Goal: Transaction & Acquisition: Purchase product/service

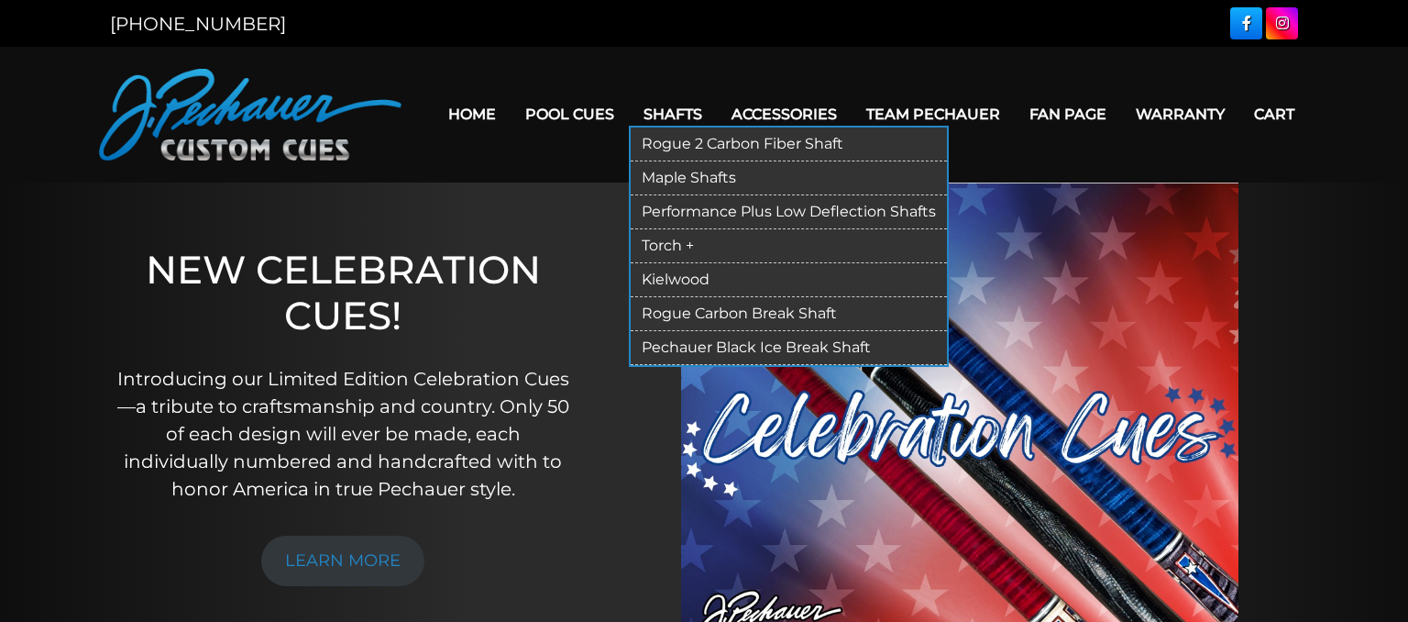
click at [656, 116] on link "Shafts" at bounding box center [673, 114] width 88 height 47
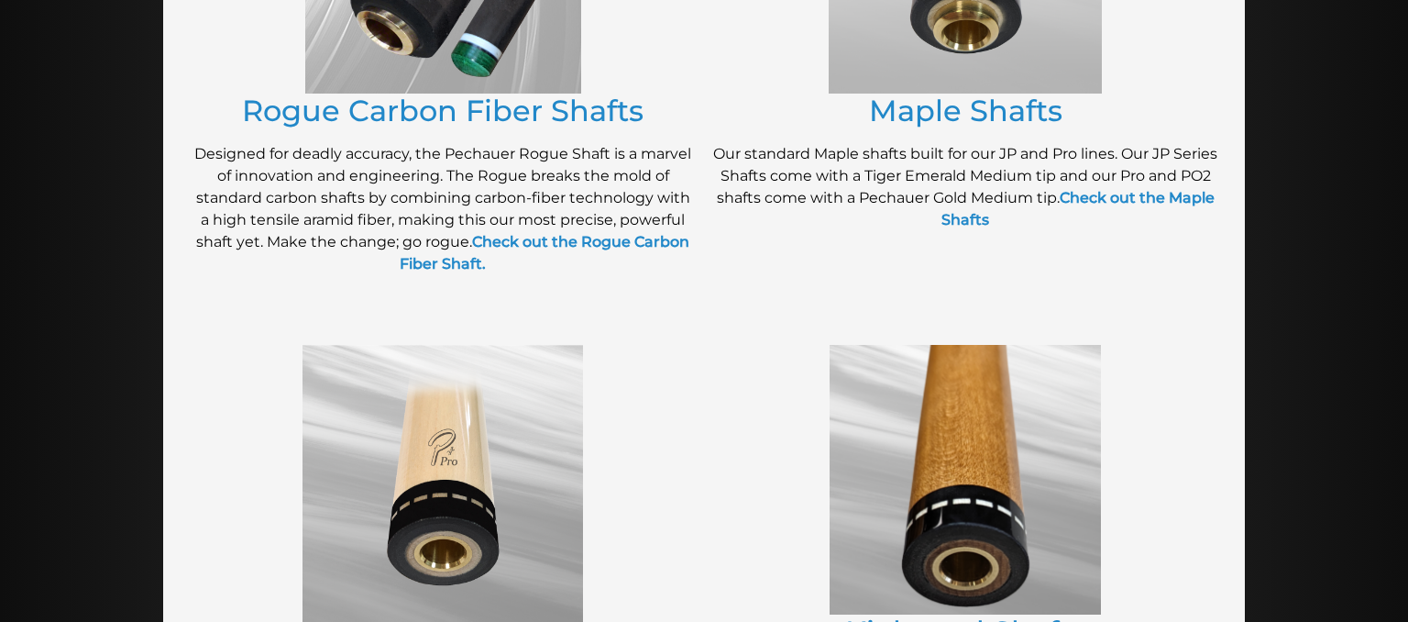
scroll to position [484, 0]
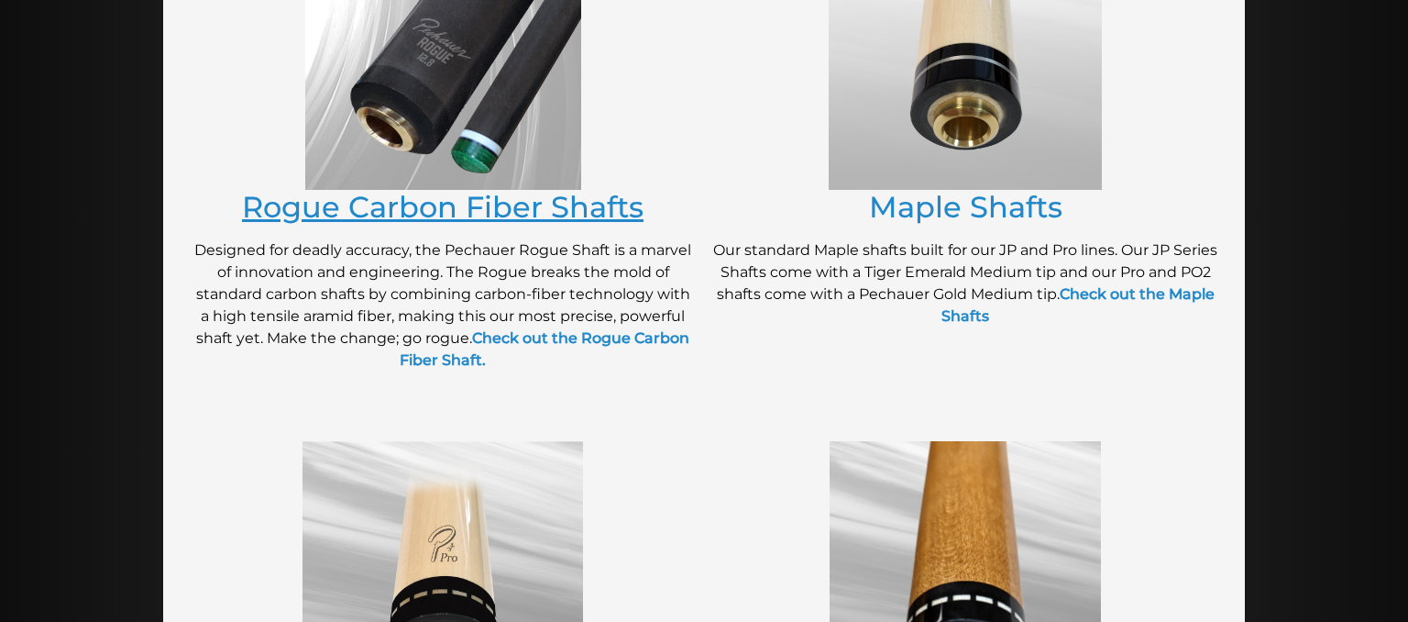
click at [441, 211] on link "Rogue Carbon Fiber Shafts" at bounding box center [443, 207] width 402 height 36
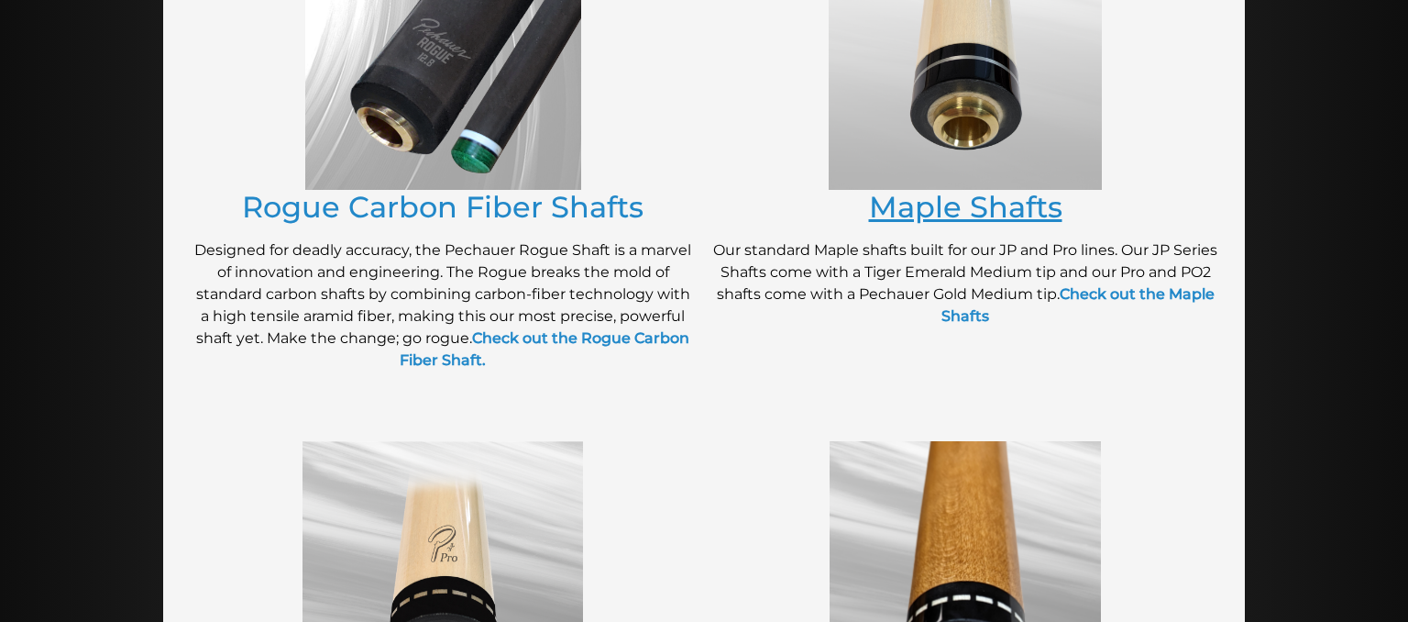
scroll to position [871, 0]
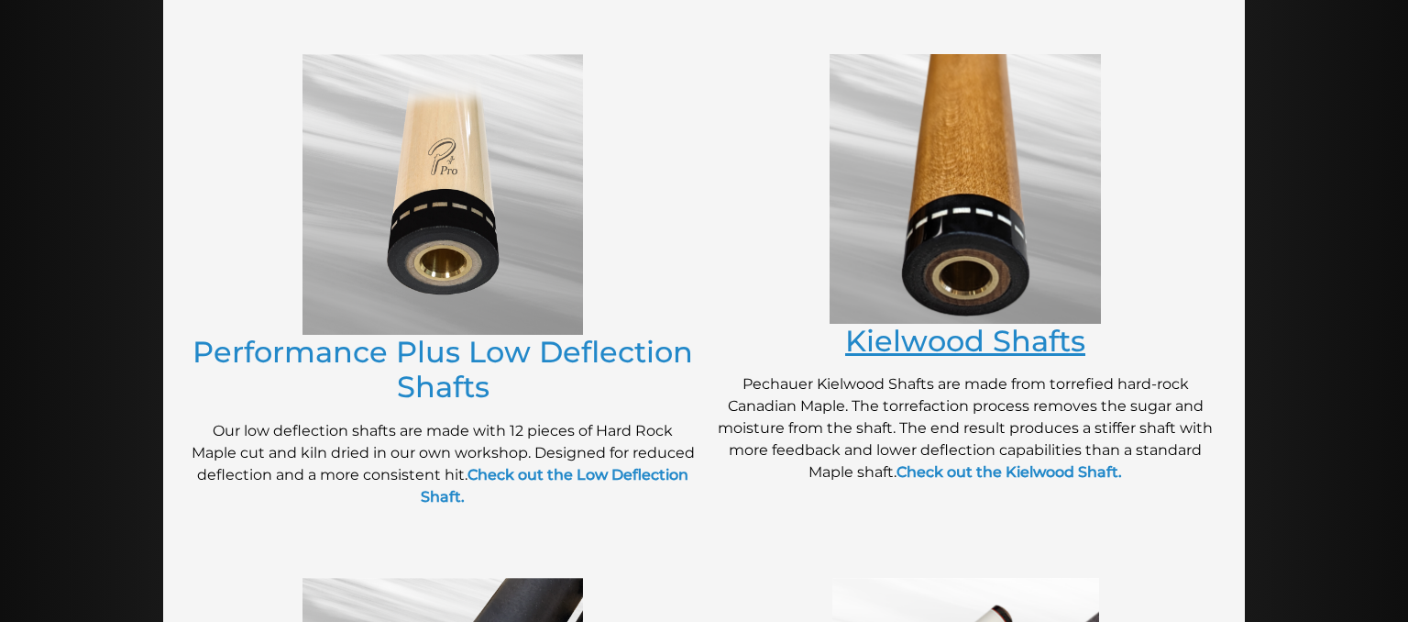
click at [935, 329] on link "Kielwood Shafts" at bounding box center [965, 341] width 240 height 36
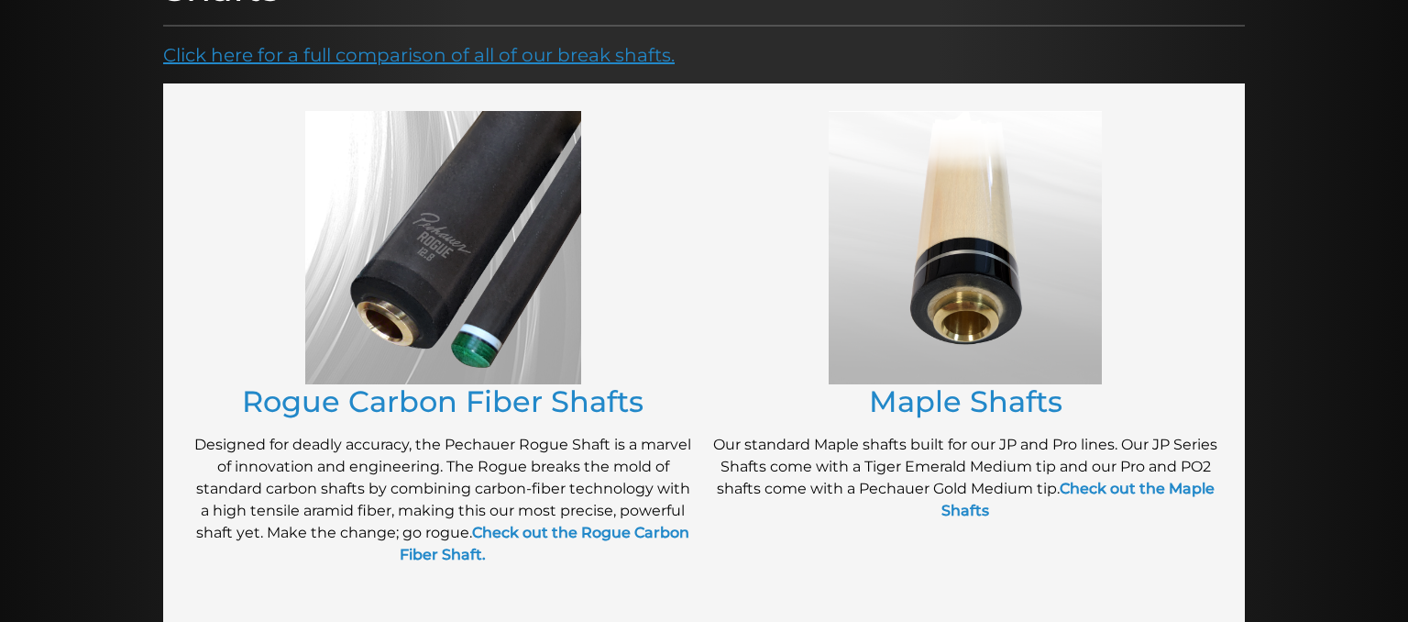
scroll to position [0, 0]
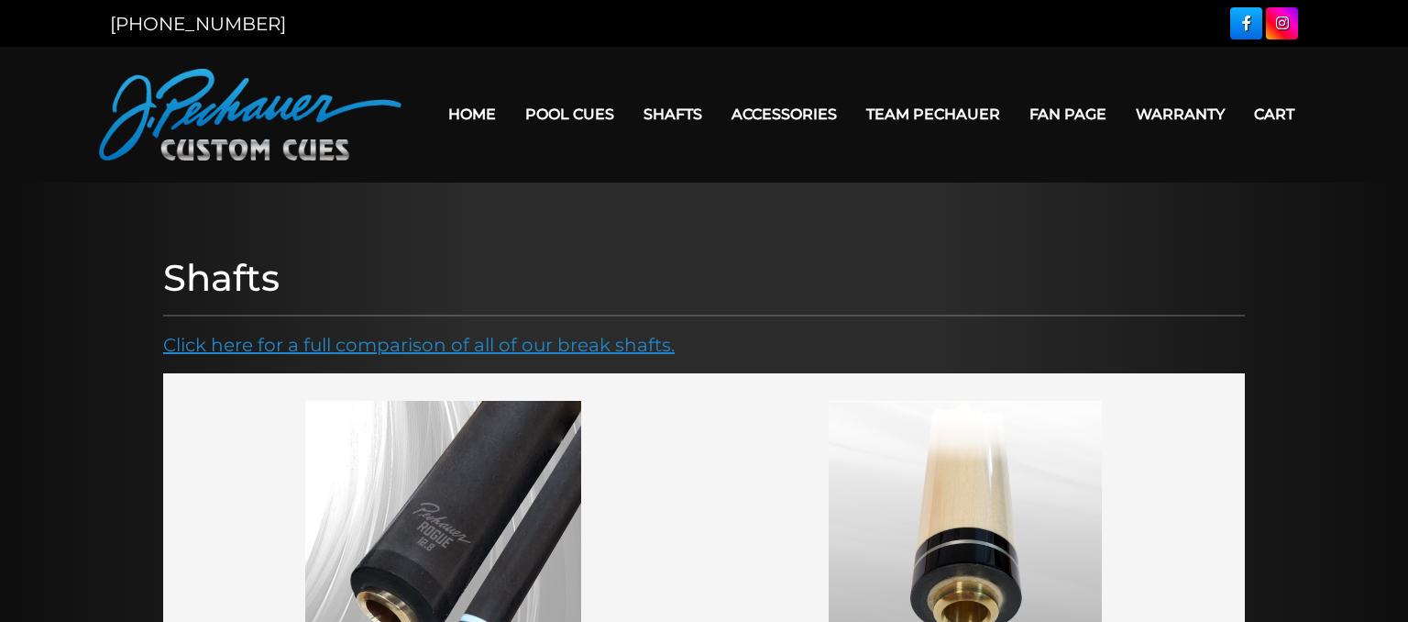
click at [514, 336] on link "Click here for a full comparison of all of our break shafts." at bounding box center [419, 345] width 512 height 22
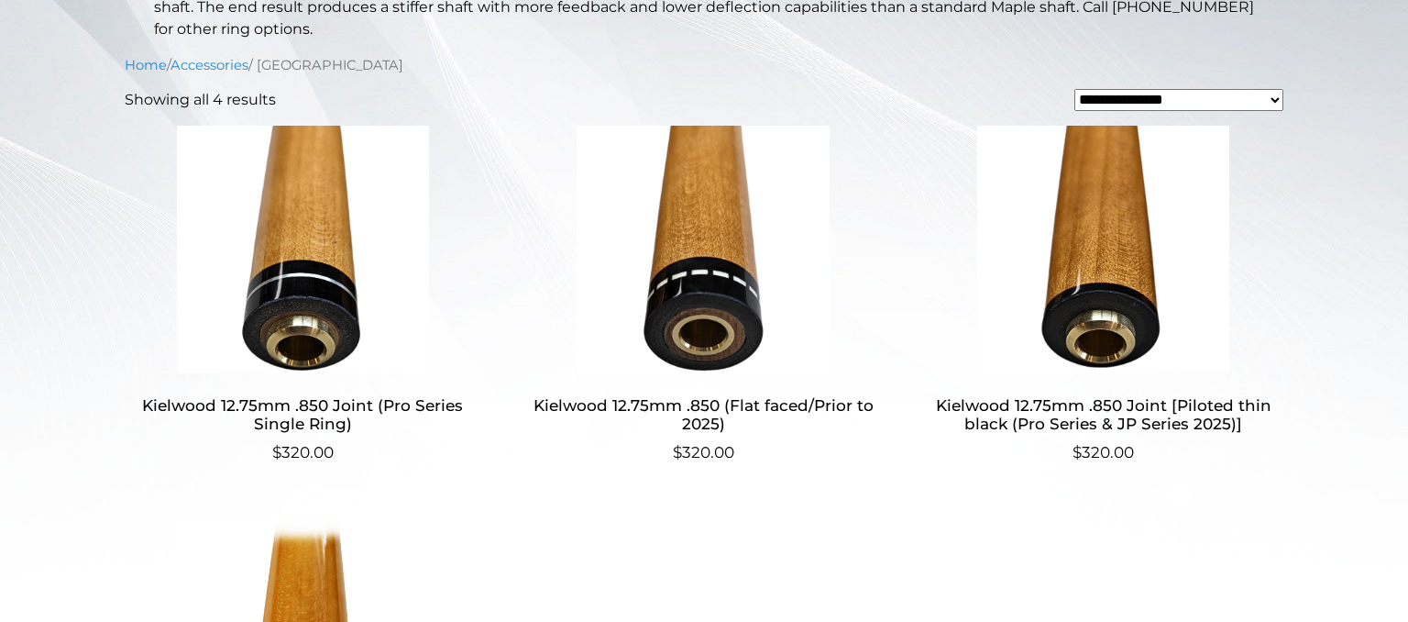
scroll to position [580, 0]
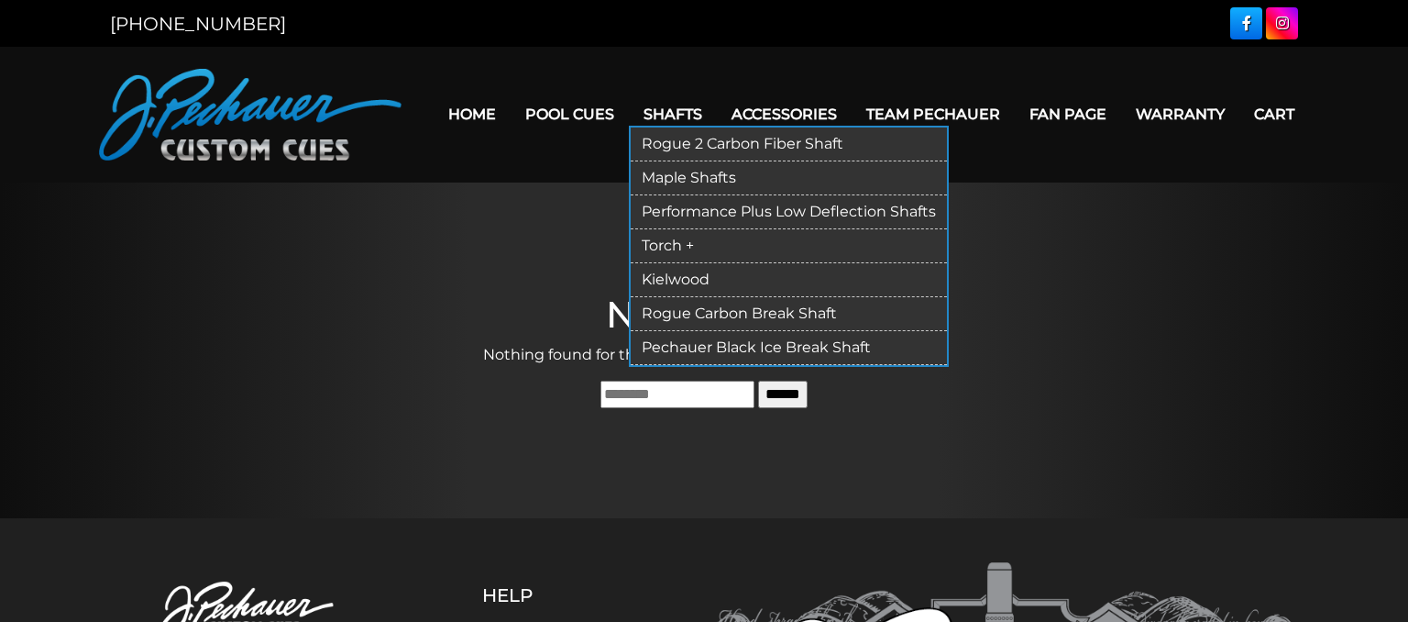
click at [655, 114] on link "Shafts" at bounding box center [673, 114] width 88 height 47
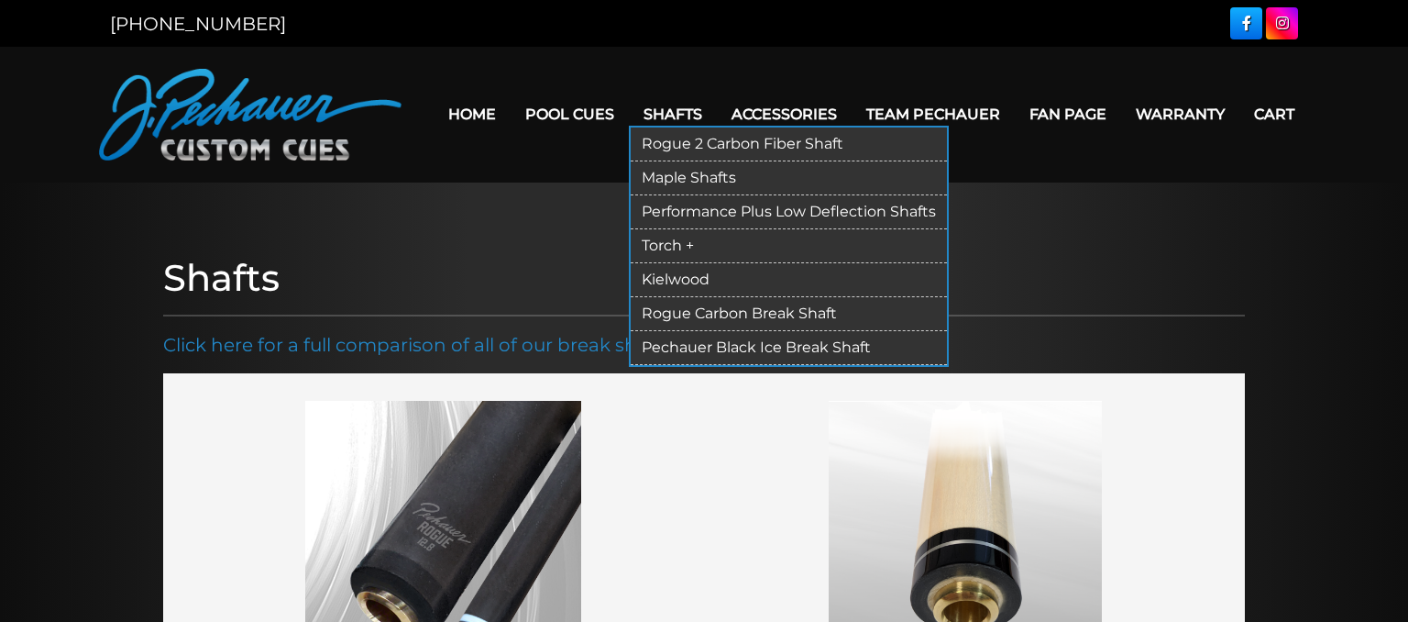
click at [683, 146] on link "Rogue 2 Carbon Fiber Shaft" at bounding box center [789, 144] width 316 height 34
click at [664, 215] on link "Performance Plus Low Deflection Shafts" at bounding box center [789, 212] width 316 height 34
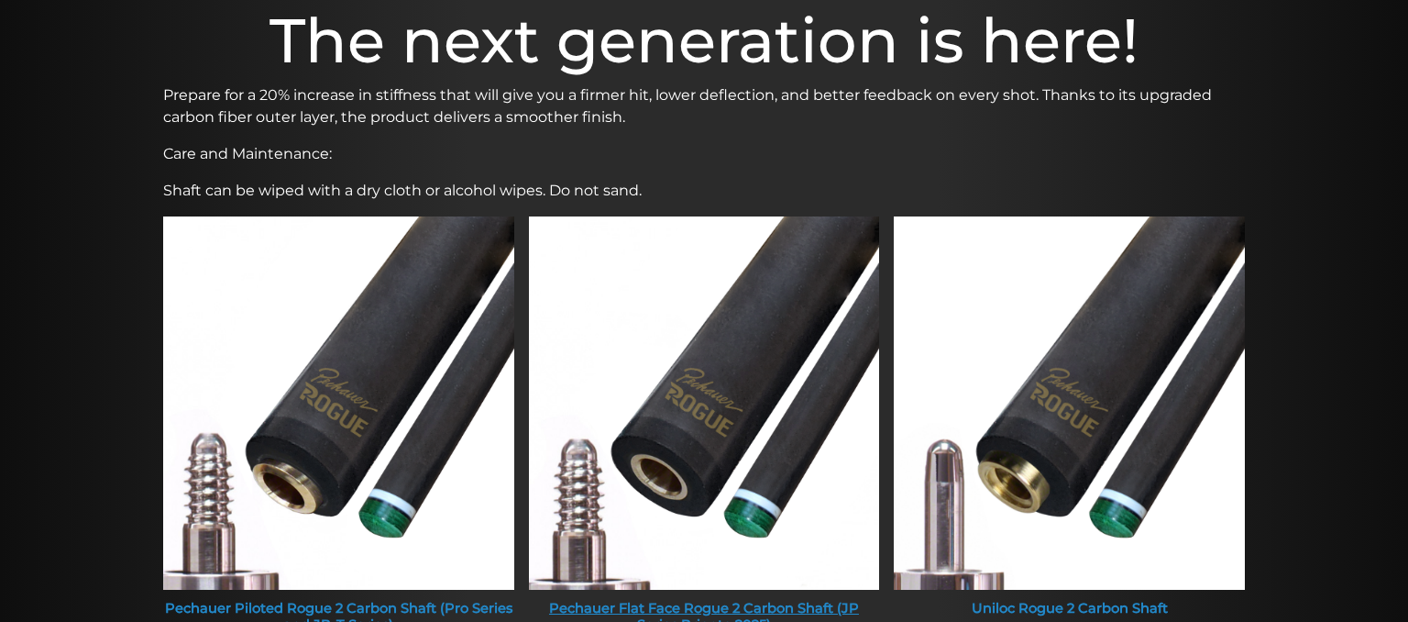
scroll to position [387, 0]
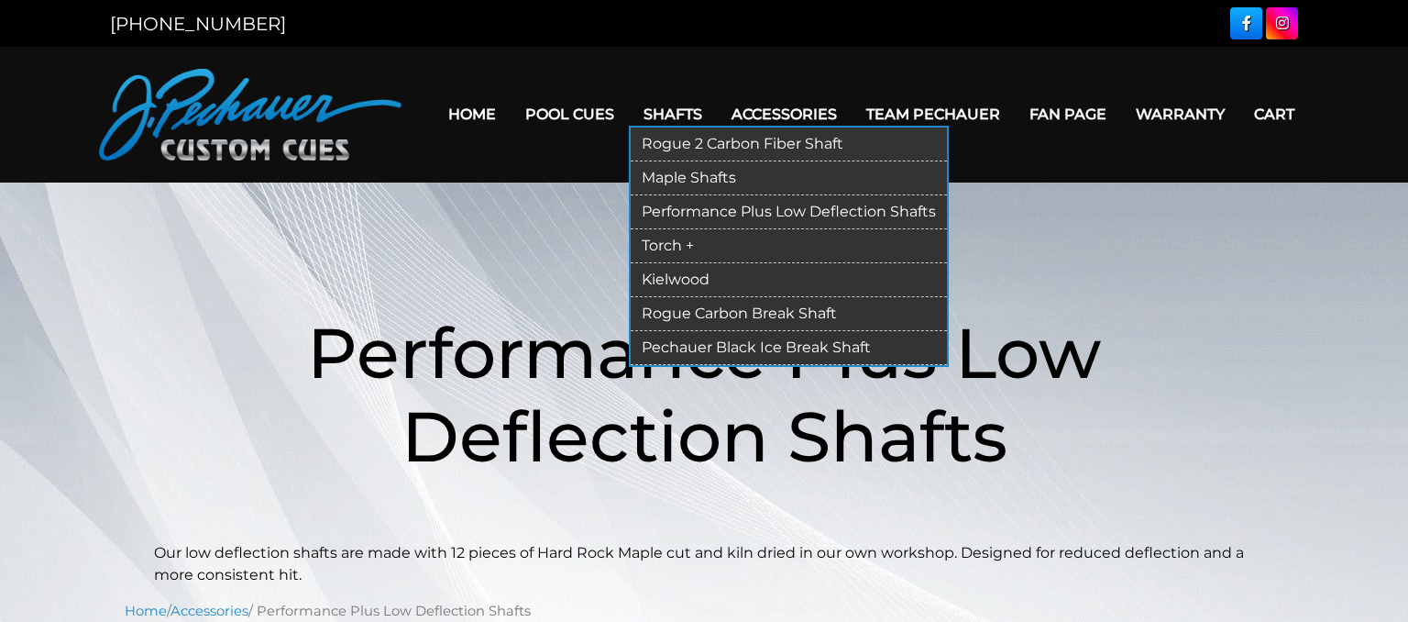
click at [675, 246] on link "Torch +" at bounding box center [789, 246] width 316 height 34
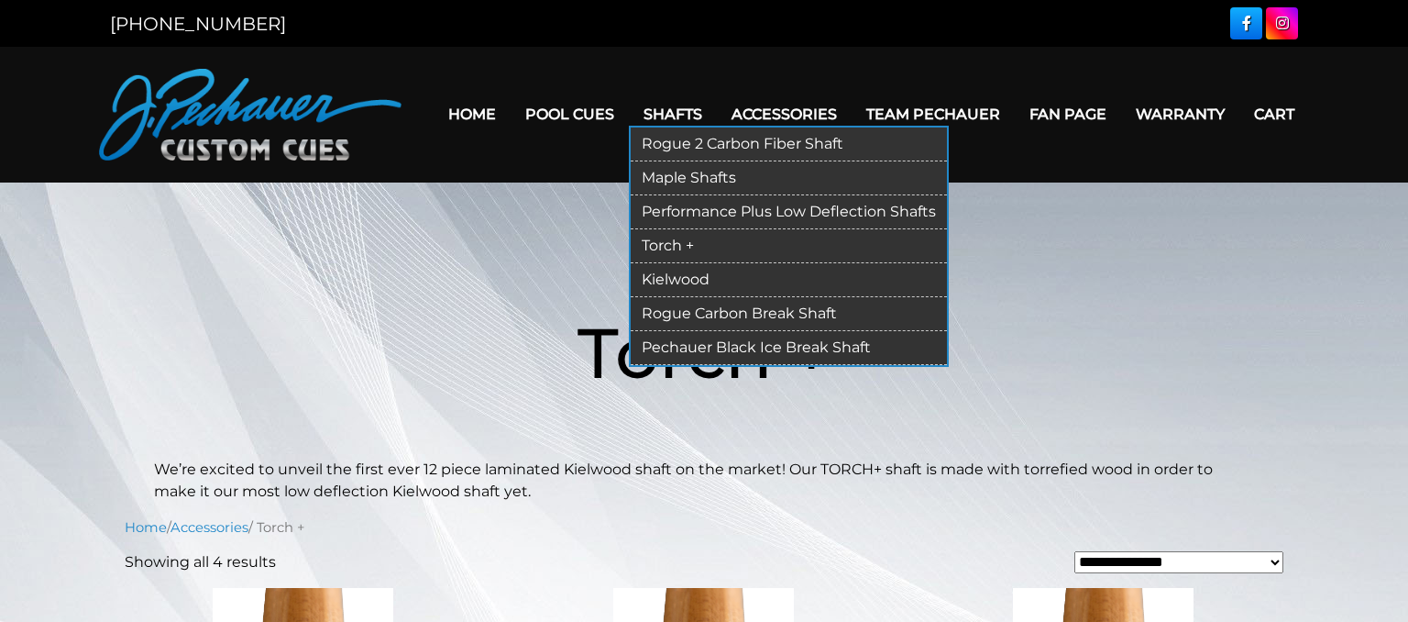
click at [704, 311] on link "Rogue Carbon Break Shaft" at bounding box center [789, 314] width 316 height 34
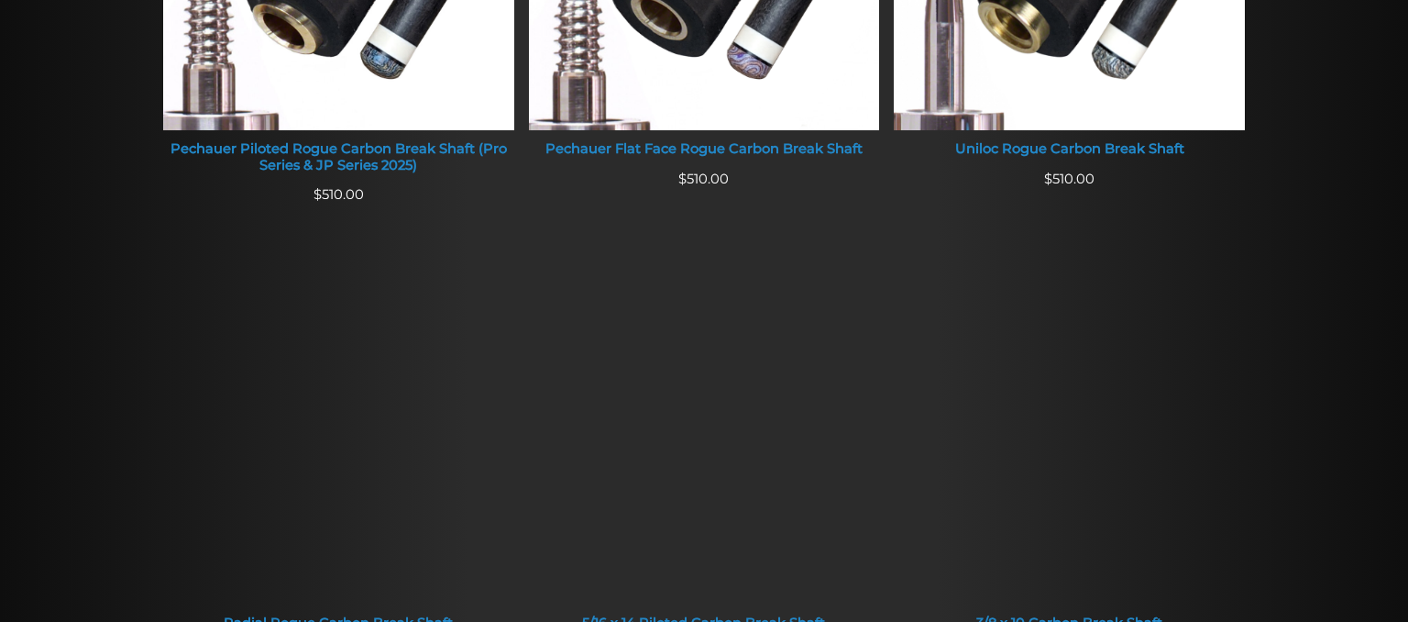
scroll to position [774, 0]
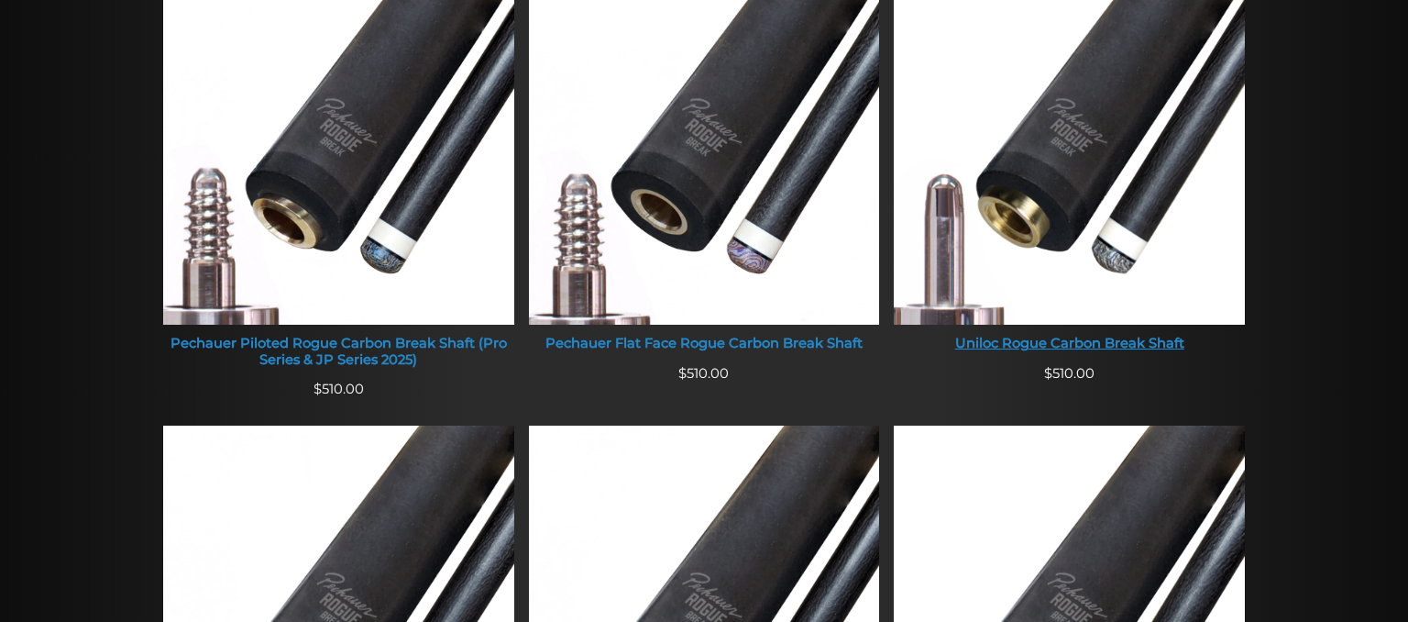
click at [1066, 238] on img at bounding box center [1069, 137] width 351 height 373
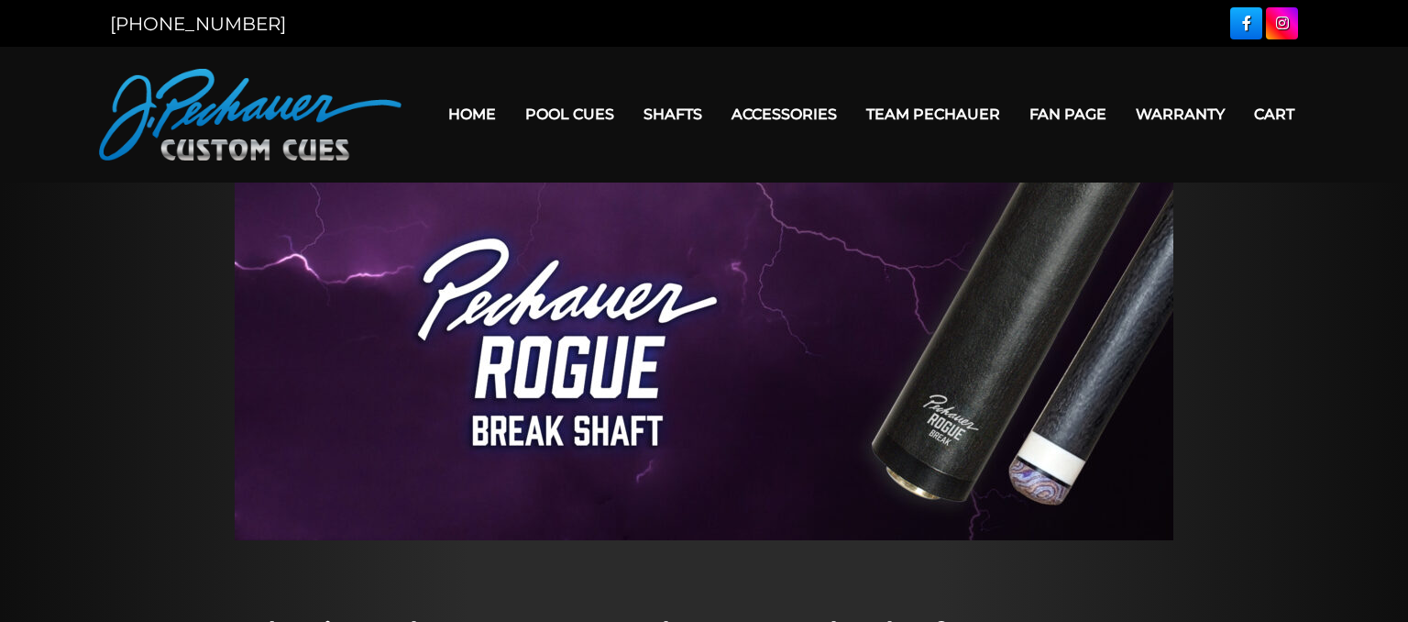
scroll to position [96, 0]
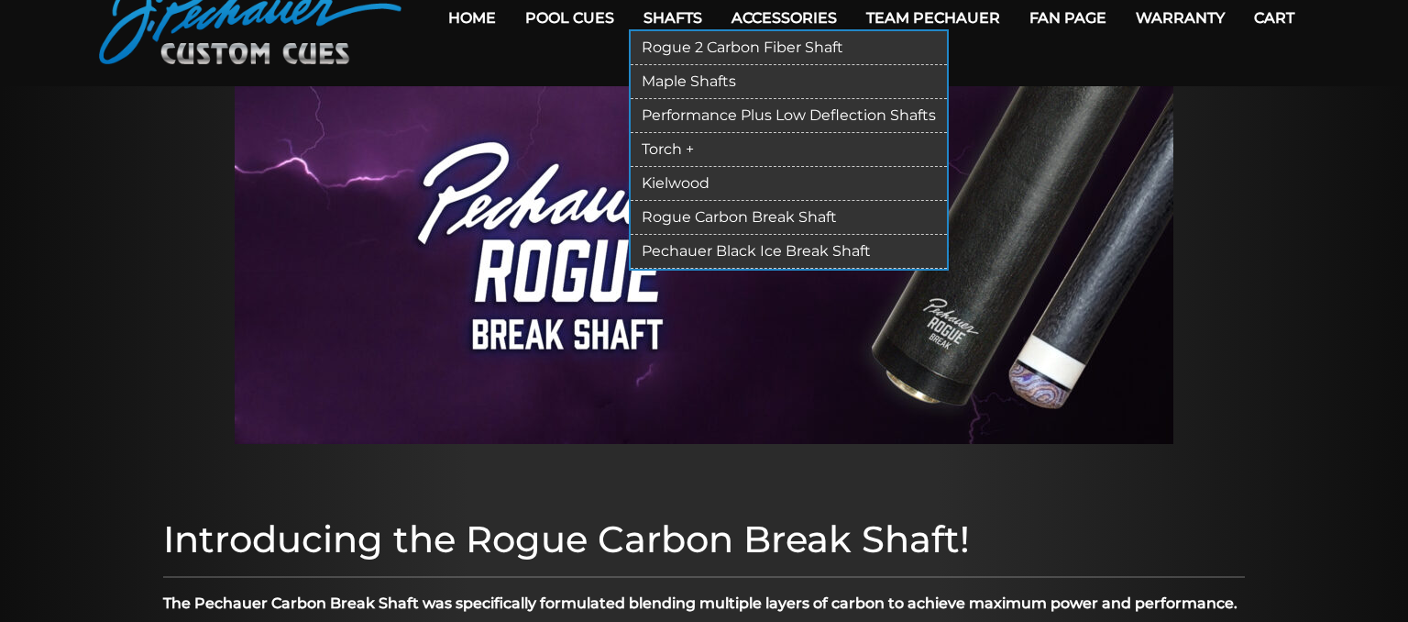
click at [685, 252] on link "Pechauer Black Ice Break Shaft" at bounding box center [789, 252] width 316 height 34
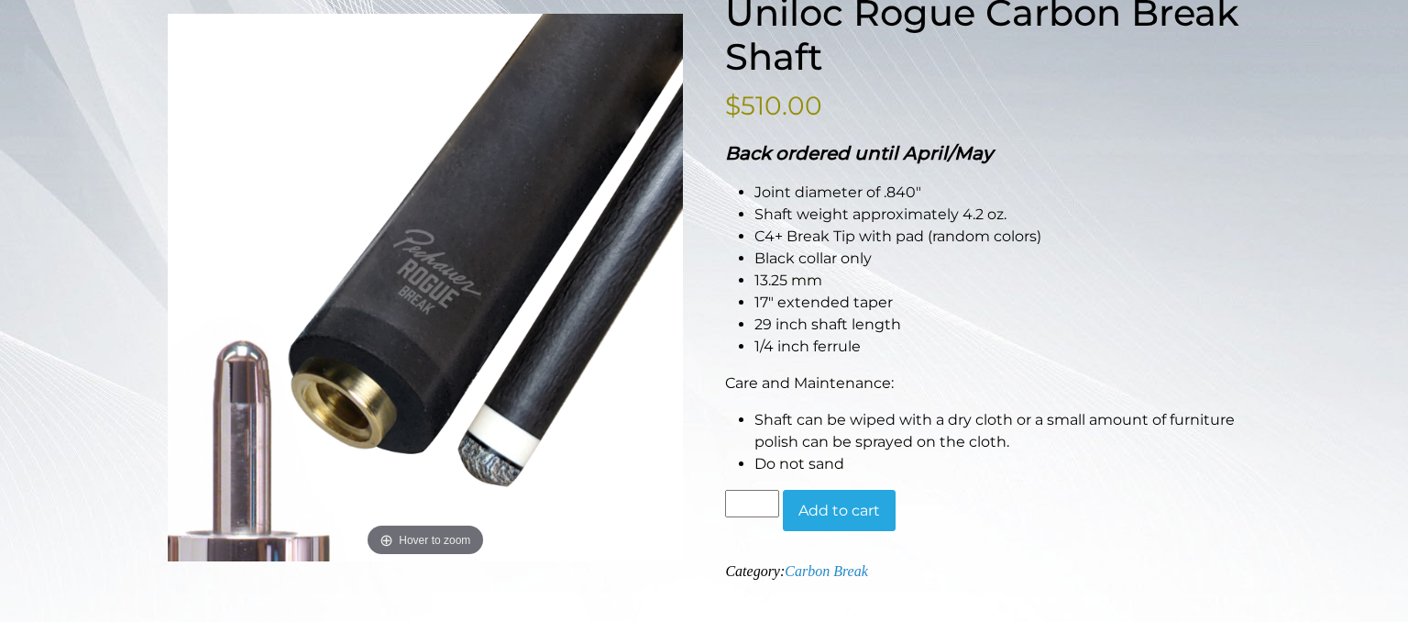
scroll to position [387, 0]
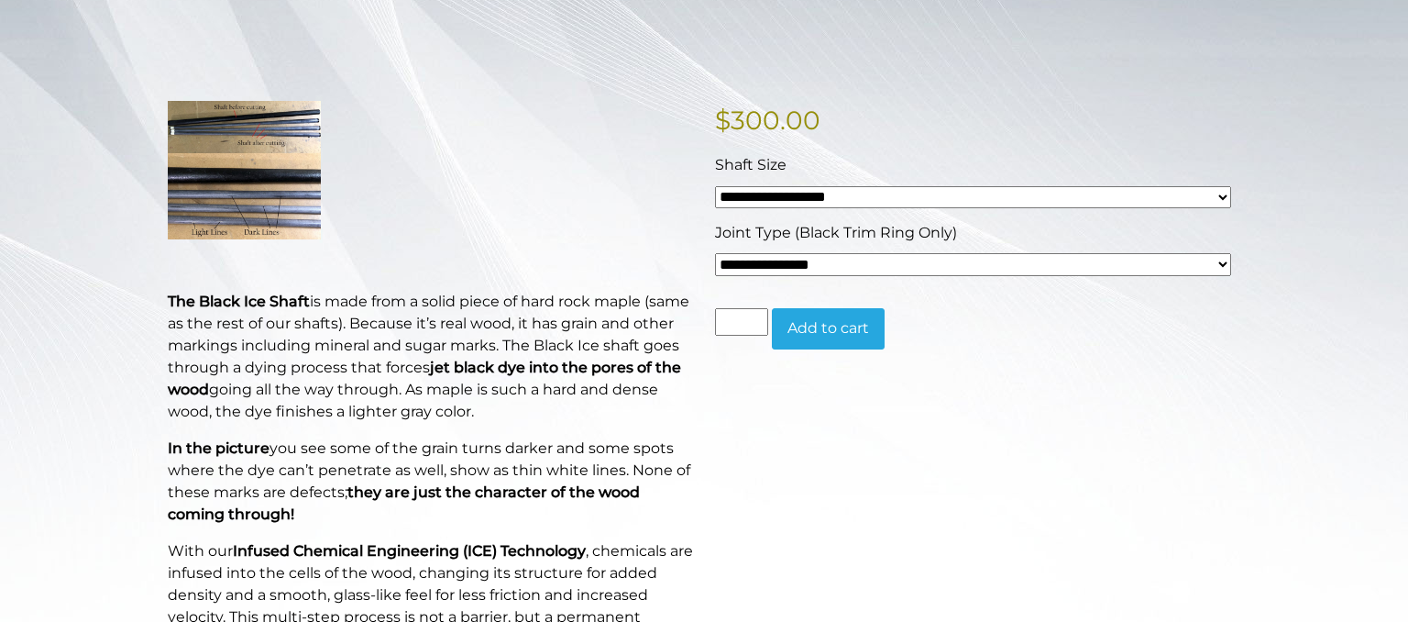
scroll to position [290, 0]
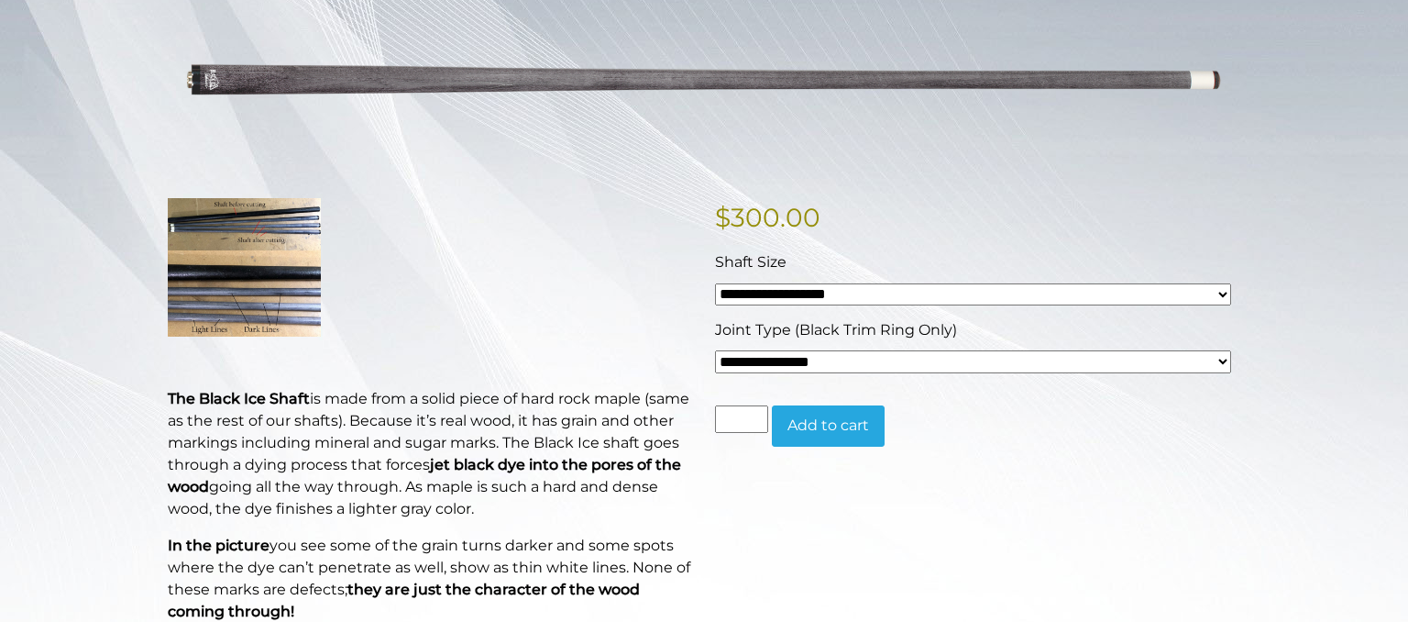
click at [715, 283] on select "**********" at bounding box center [973, 294] width 516 height 22
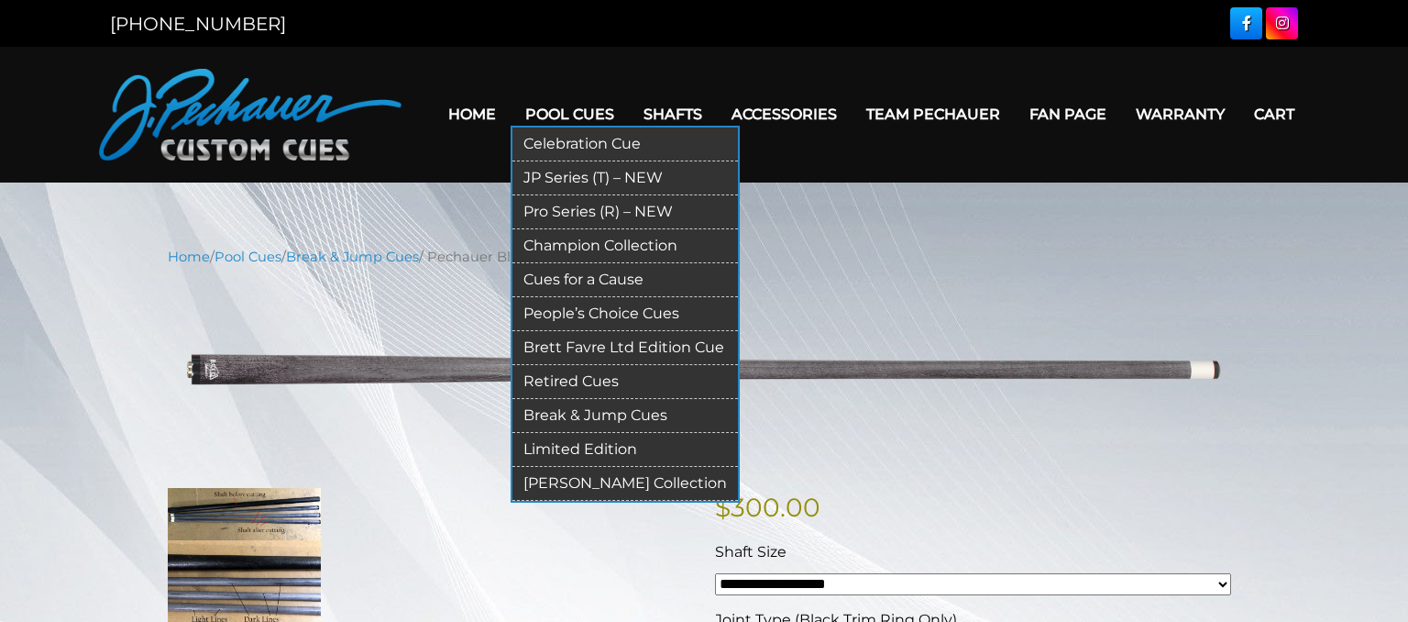
click at [544, 444] on link "Limited Edition" at bounding box center [626, 450] width 226 height 34
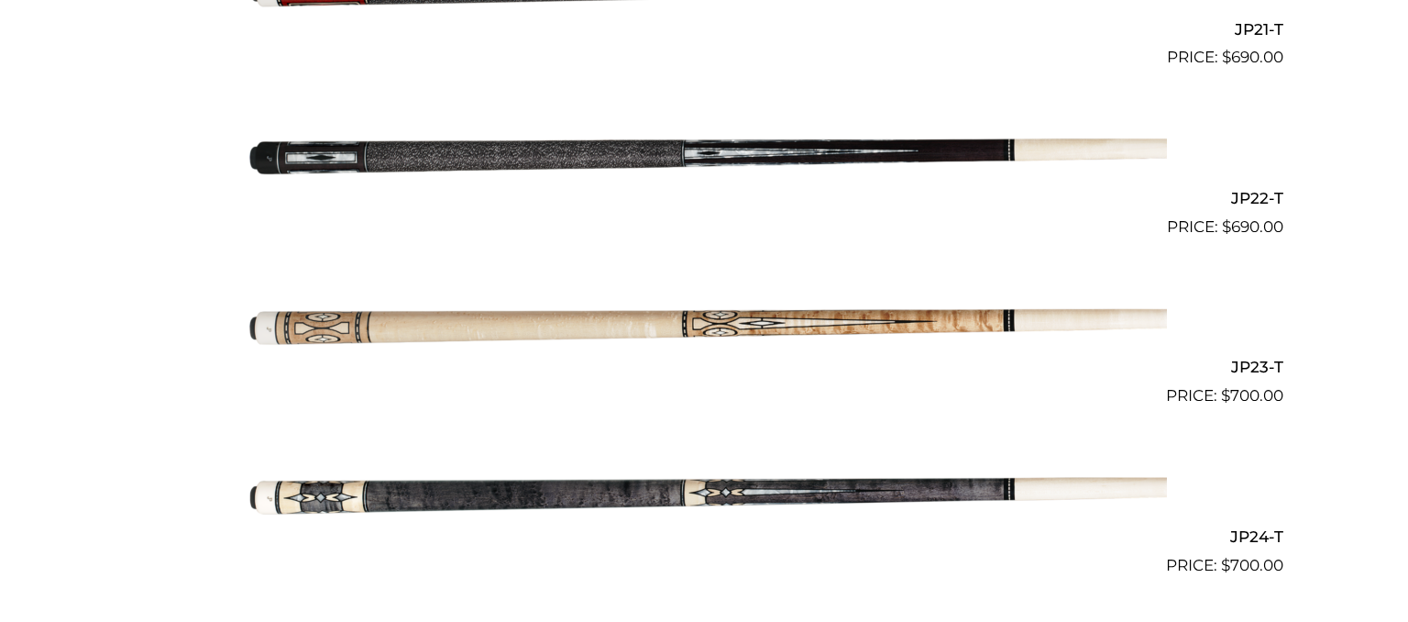
scroll to position [4163, 0]
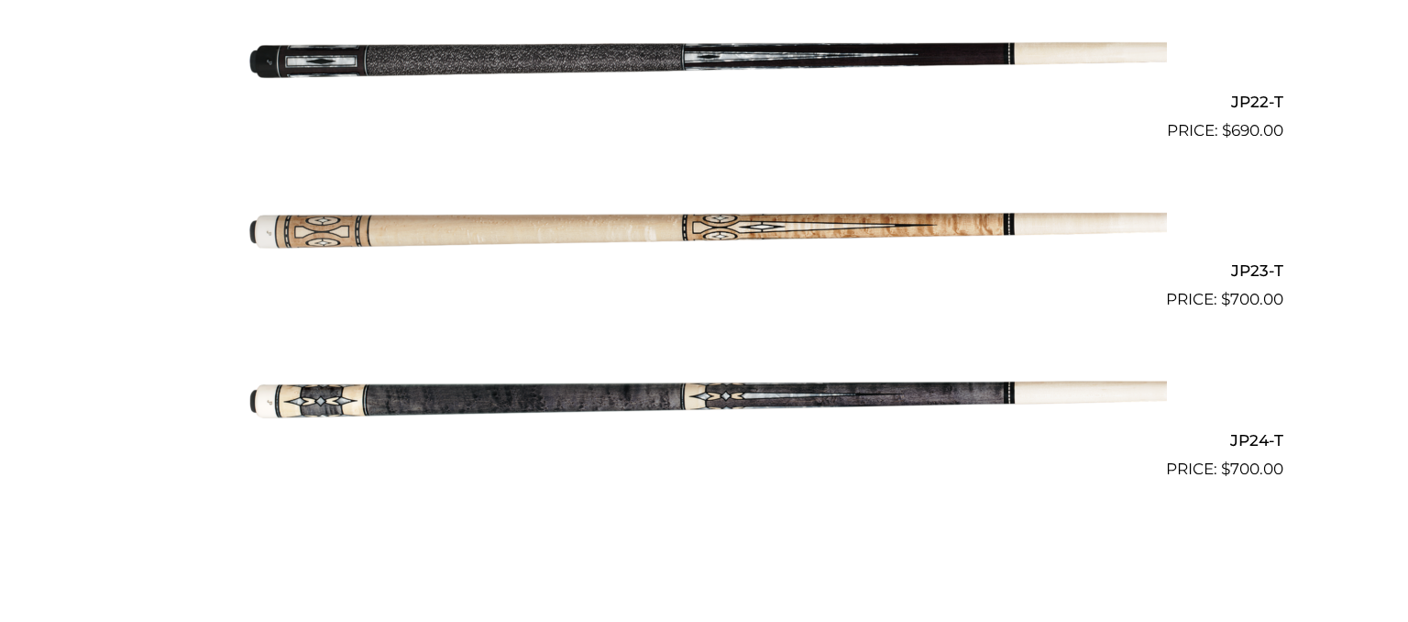
drag, startPoint x: 650, startPoint y: 193, endPoint x: 642, endPoint y: 203, distance: 12.3
click at [650, 195] on img at bounding box center [704, 227] width 926 height 154
click at [626, 243] on img at bounding box center [704, 227] width 926 height 154
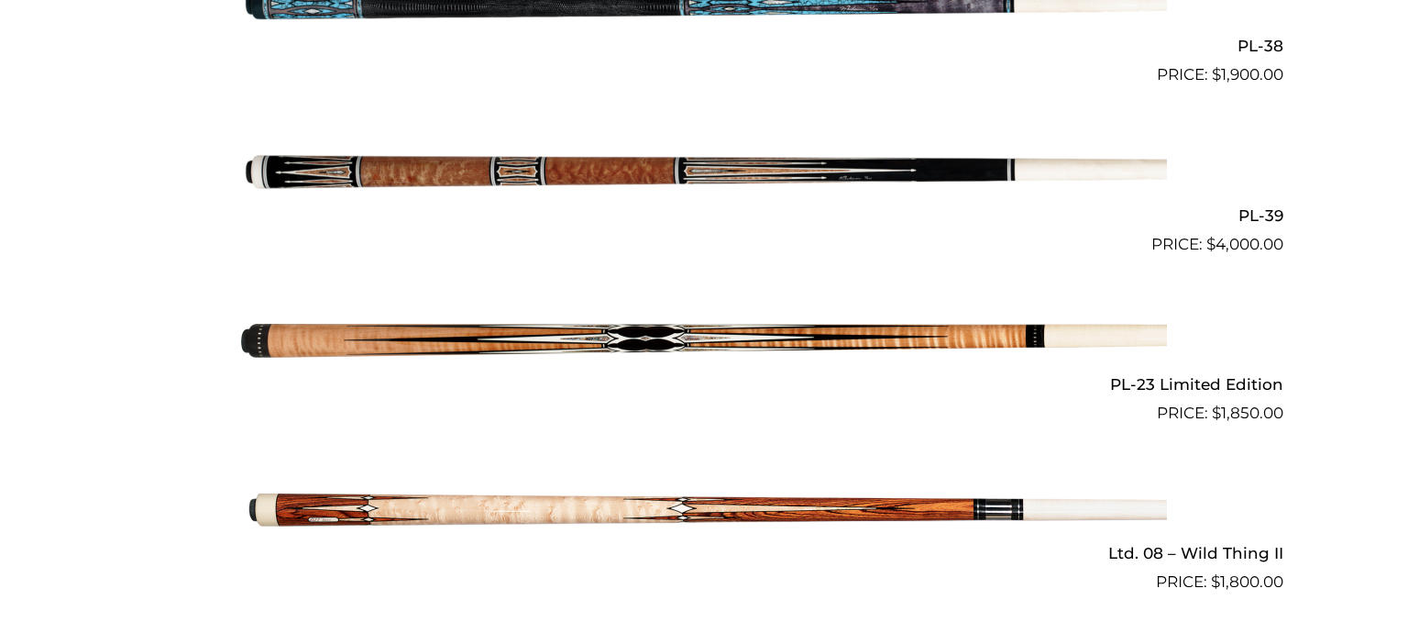
scroll to position [2323, 0]
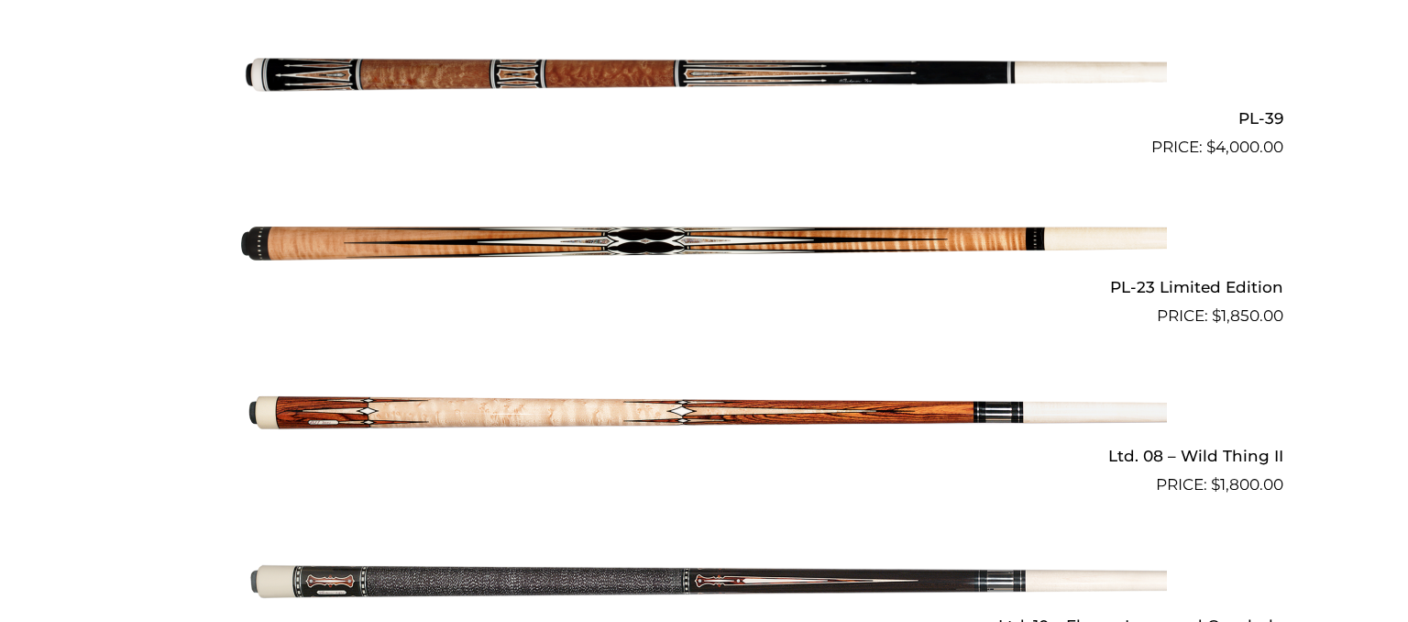
click at [692, 255] on img at bounding box center [704, 244] width 926 height 154
